Goal: Task Accomplishment & Management: Manage account settings

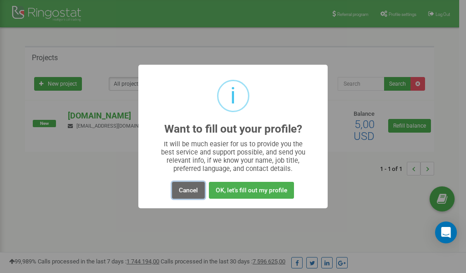
click at [188, 192] on button "Cancel" at bounding box center [188, 190] width 33 height 17
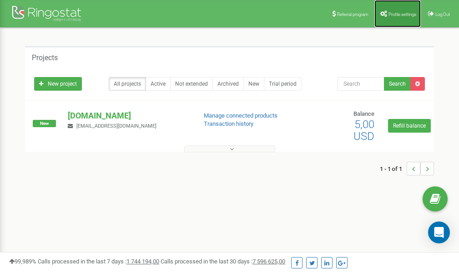
click at [407, 15] on span "Profile settings" at bounding box center [403, 14] width 28 height 5
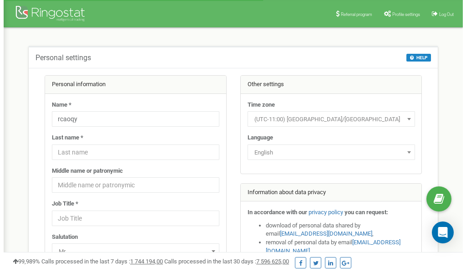
scroll to position [46, 0]
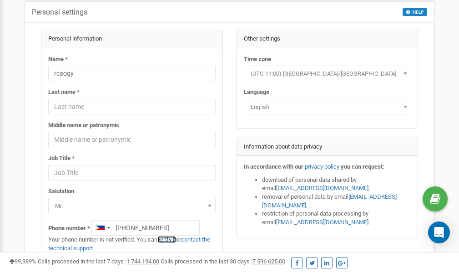
click at [170, 239] on link "verify it" at bounding box center [166, 239] width 19 height 7
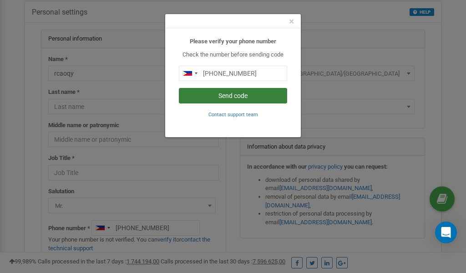
click at [226, 93] on button "Send code" at bounding box center [233, 95] width 108 height 15
